Goal: Task Accomplishment & Management: Use online tool/utility

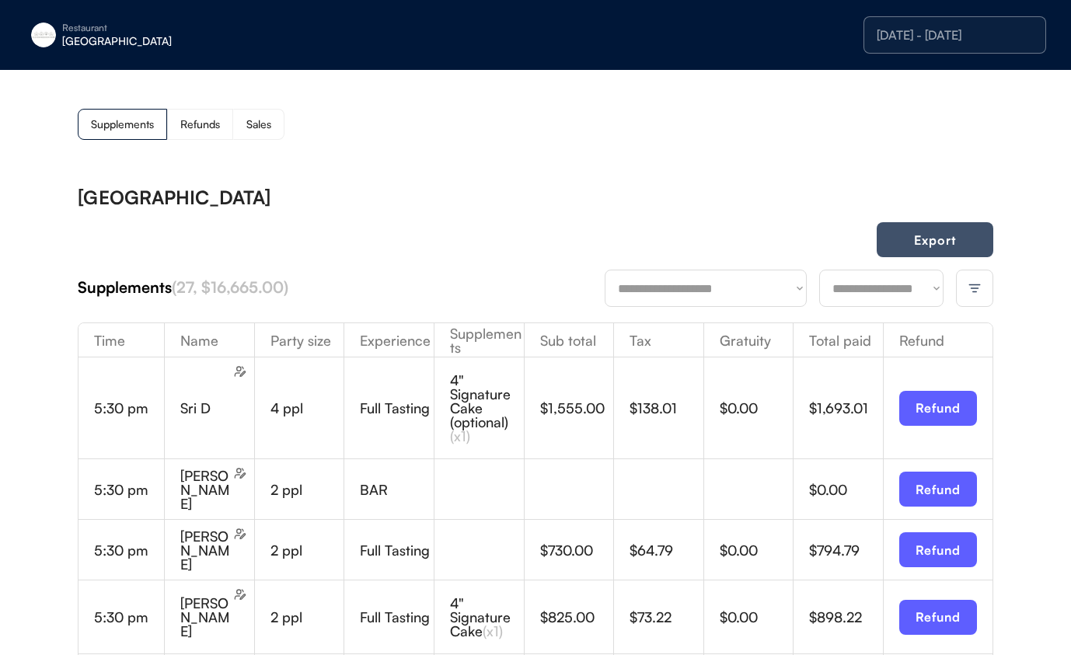
click at [941, 242] on button "Export" at bounding box center [935, 239] width 117 height 35
click at [53, 25] on div "Restaurant [GEOGRAPHIC_DATA]" at bounding box center [141, 35] width 233 height 36
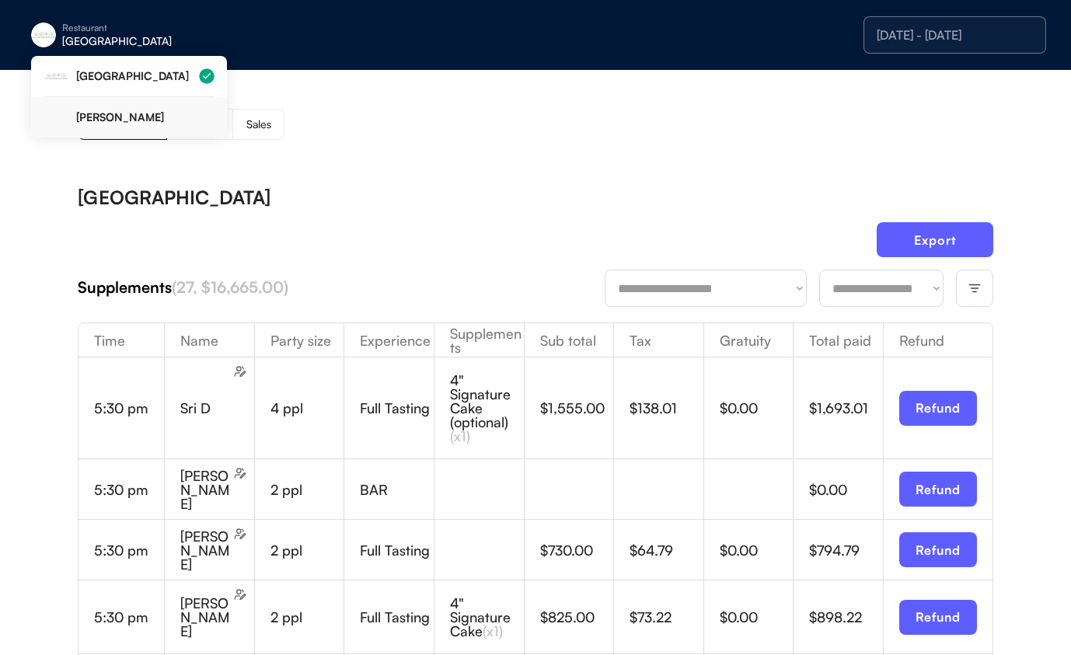
click at [105, 121] on div "[PERSON_NAME]" at bounding box center [145, 117] width 138 height 11
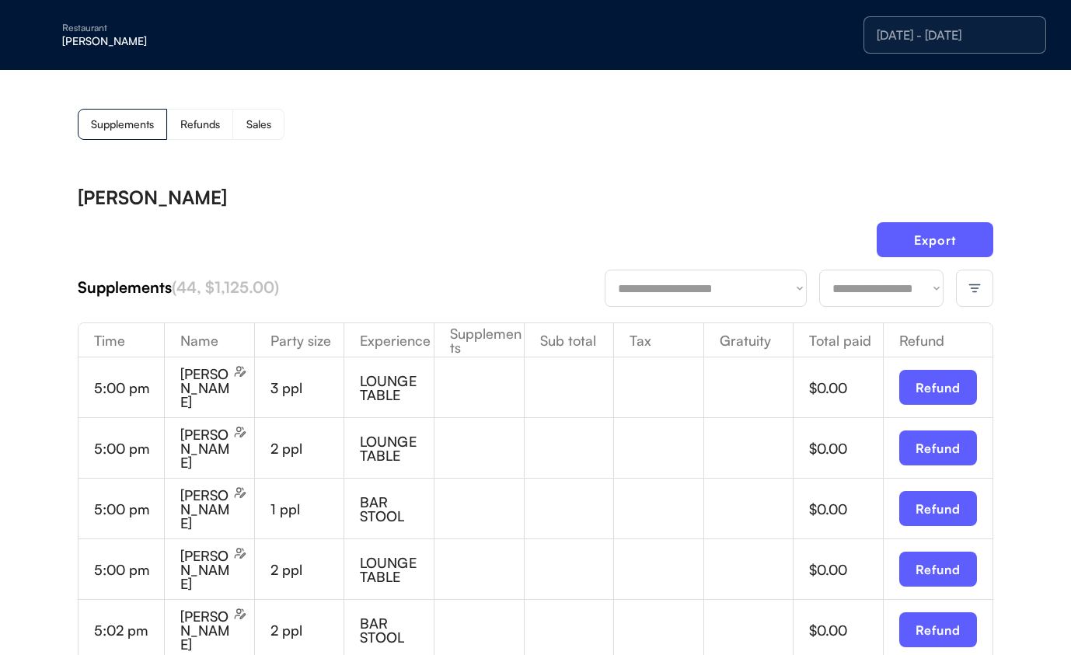
click at [973, 290] on img at bounding box center [974, 288] width 14 height 14
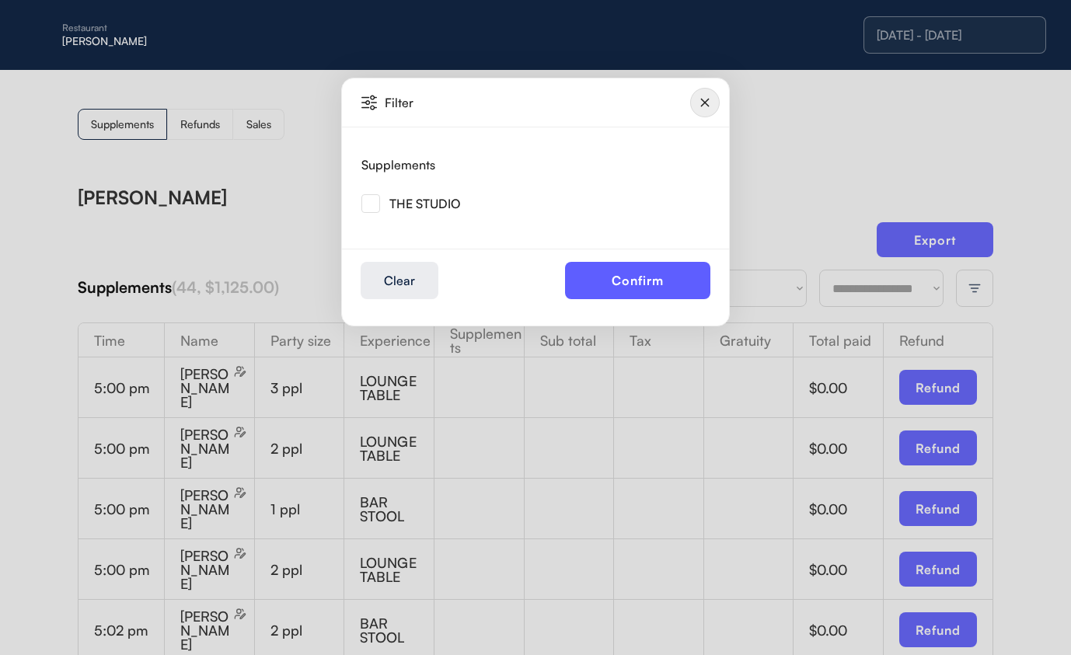
click at [375, 206] on img at bounding box center [370, 203] width 19 height 19
click at [604, 270] on button "Confirm" at bounding box center [637, 280] width 145 height 37
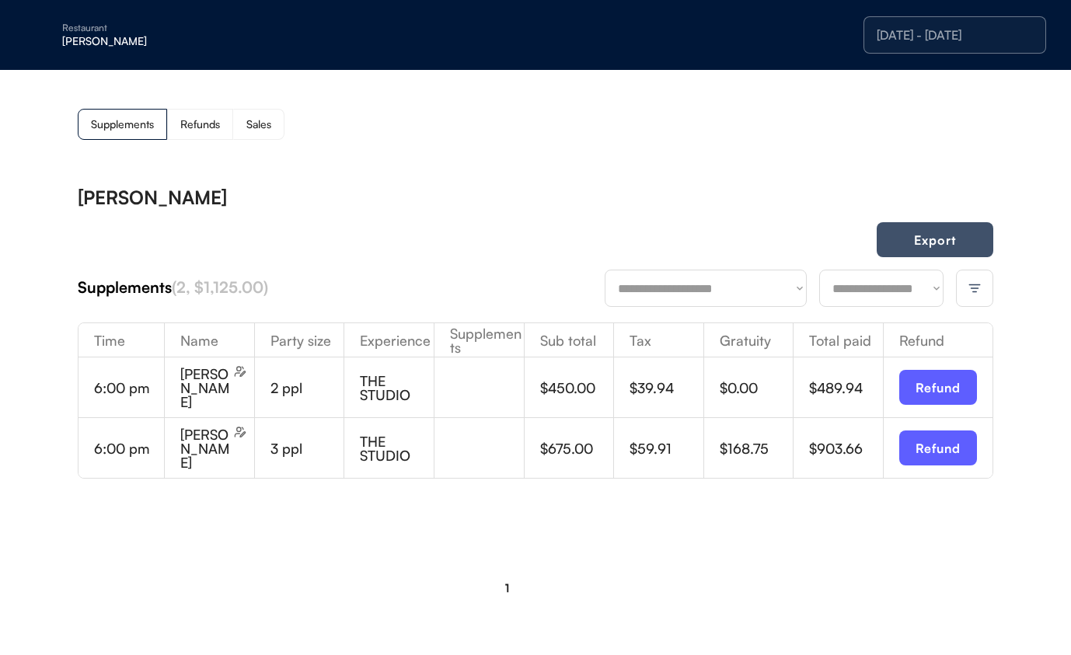
click at [946, 244] on button "Export" at bounding box center [935, 239] width 117 height 35
